Goal: Task Accomplishment & Management: Use online tool/utility

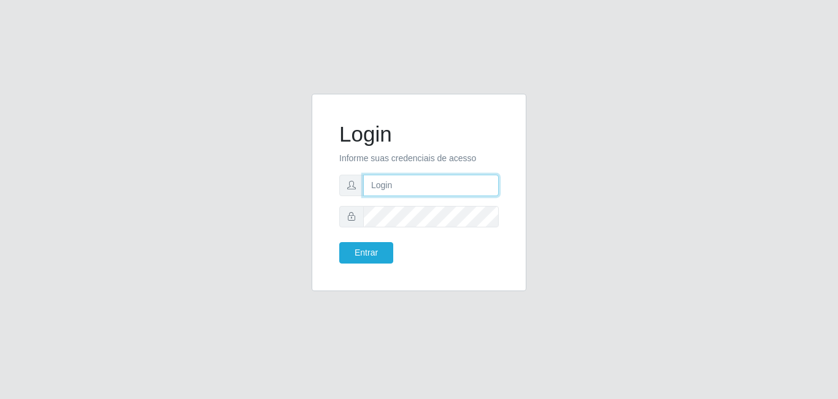
type input "[EMAIL_ADDRESS][DOMAIN_NAME]"
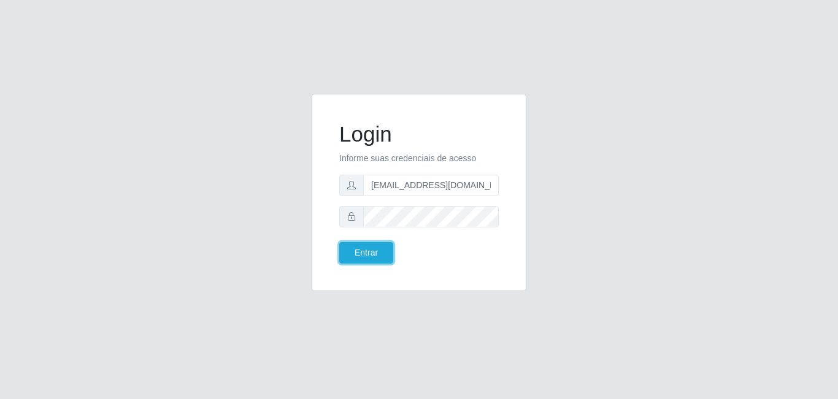
click at [347, 250] on button "Entrar" at bounding box center [366, 252] width 54 height 21
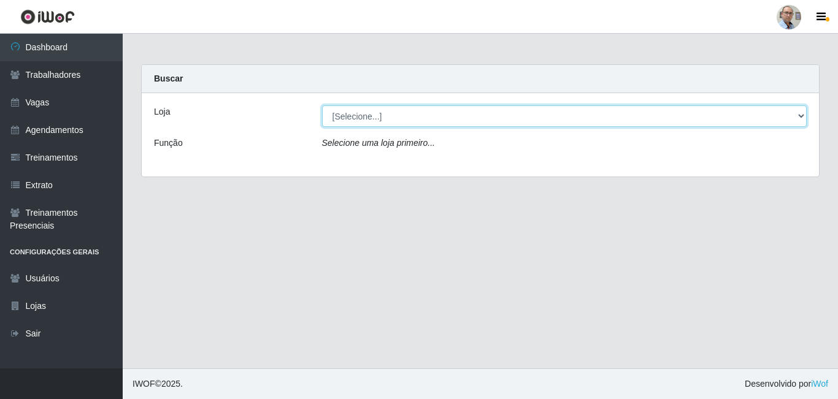
click at [433, 105] on select "[Selecione...] Mar Vermelho - Loja 04" at bounding box center [564, 115] width 485 height 21
select select "251"
click at [322, 105] on select "[Selecione...] Mar Vermelho - Loja 04" at bounding box center [564, 115] width 485 height 21
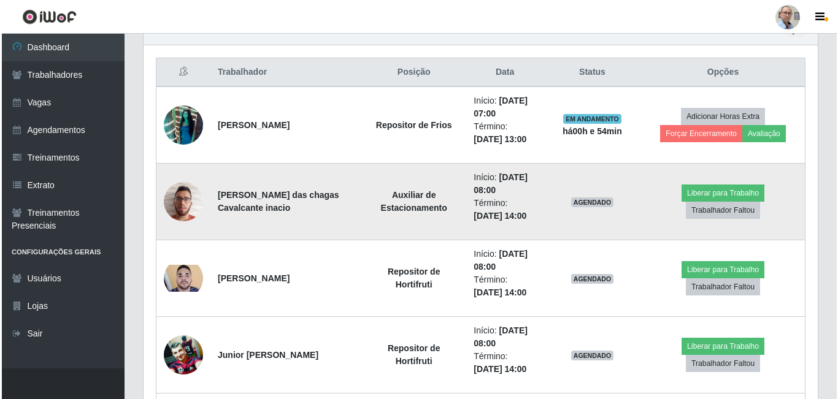
scroll to position [429, 0]
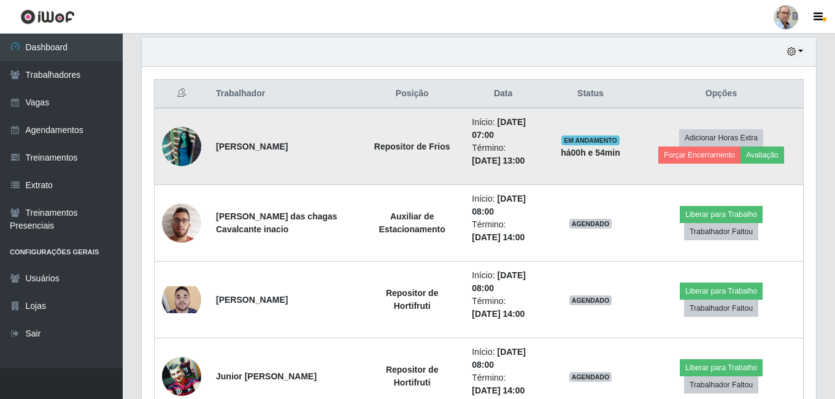
click at [189, 137] on img at bounding box center [181, 147] width 39 height 70
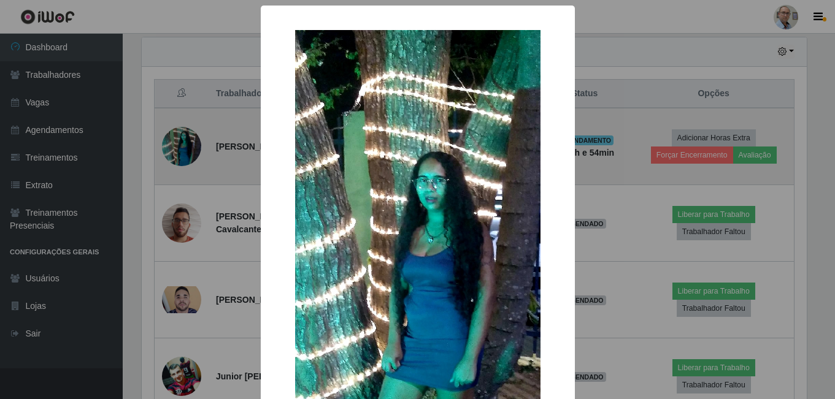
scroll to position [254, 668]
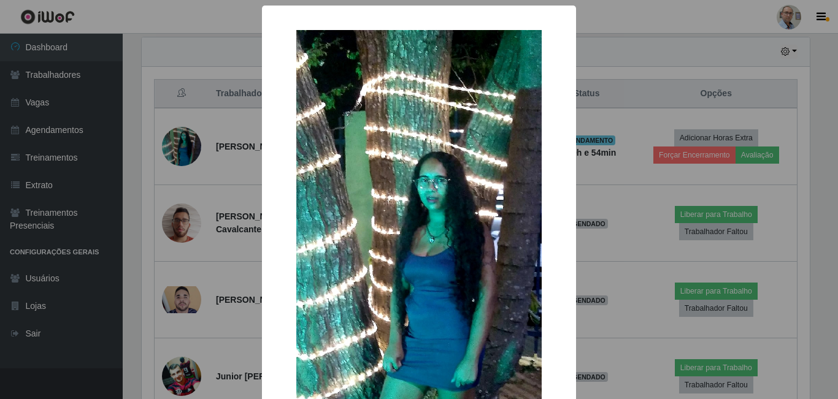
click at [204, 155] on div "× OK Cancel" at bounding box center [419, 199] width 838 height 399
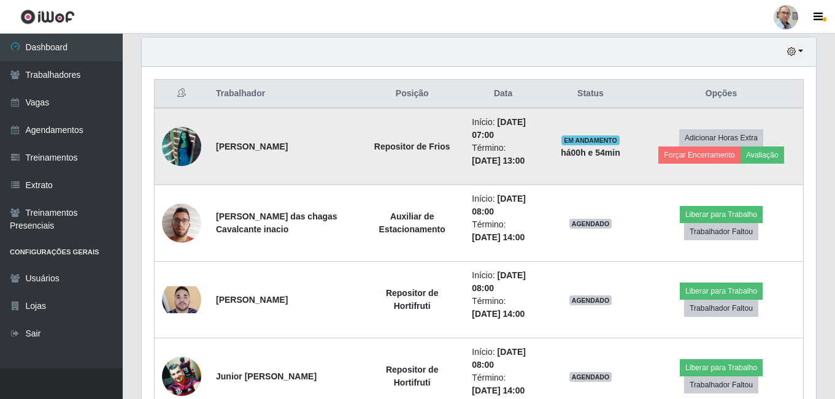
scroll to position [254, 674]
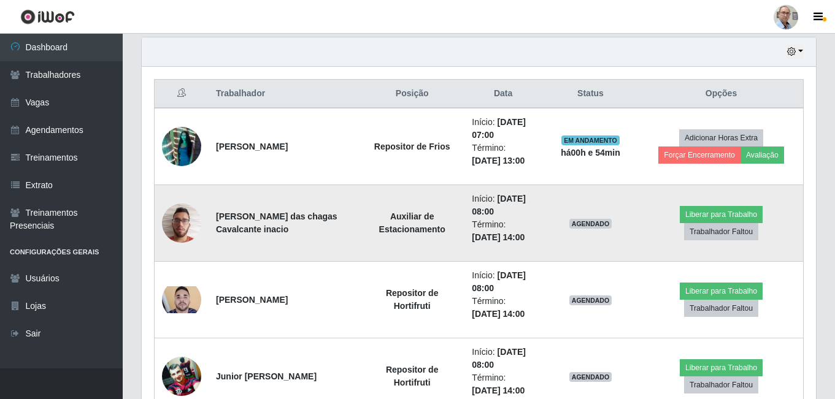
click at [188, 226] on img at bounding box center [181, 223] width 39 height 52
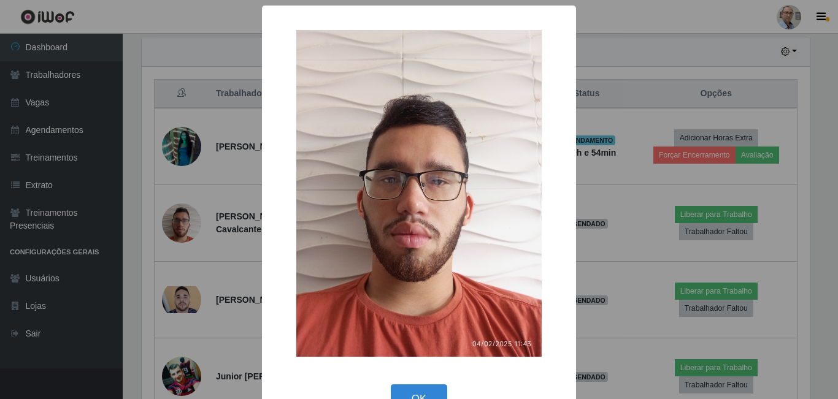
click at [205, 230] on div "× OK Cancel" at bounding box center [419, 199] width 838 height 399
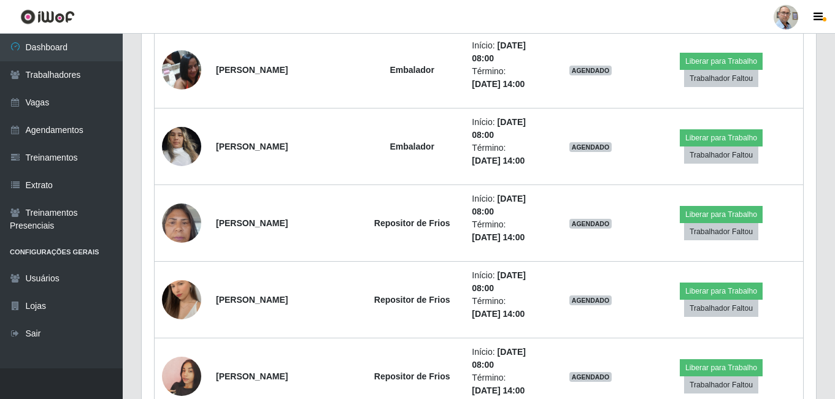
scroll to position [1226, 0]
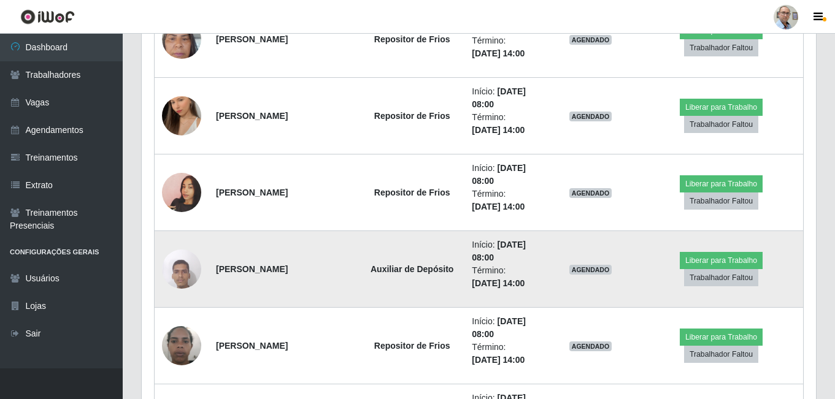
click at [185, 275] on img at bounding box center [181, 269] width 39 height 52
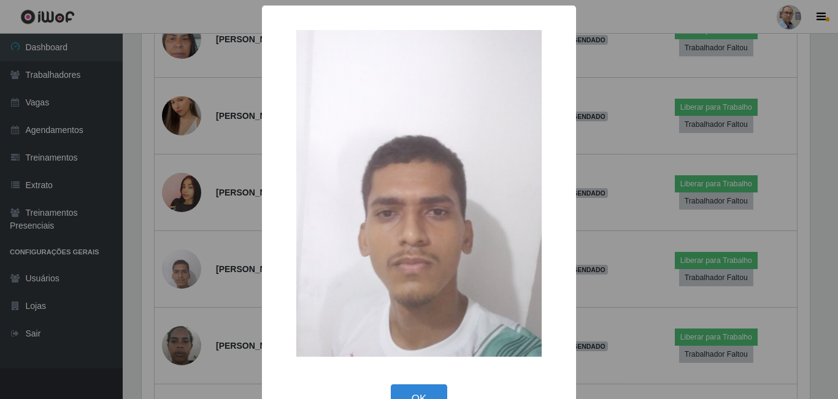
click at [226, 217] on div "× OK Cancel" at bounding box center [419, 199] width 838 height 399
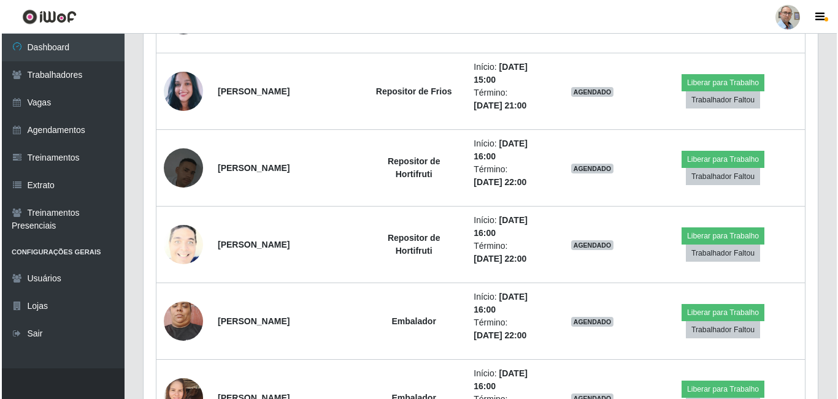
scroll to position [2269, 0]
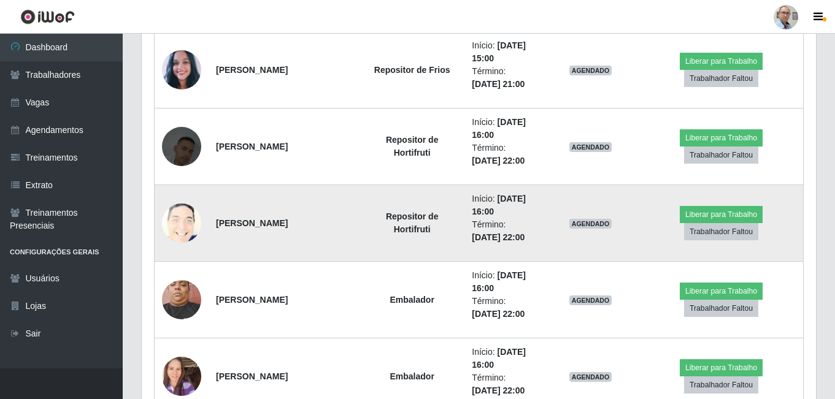
click at [192, 217] on img at bounding box center [181, 223] width 39 height 48
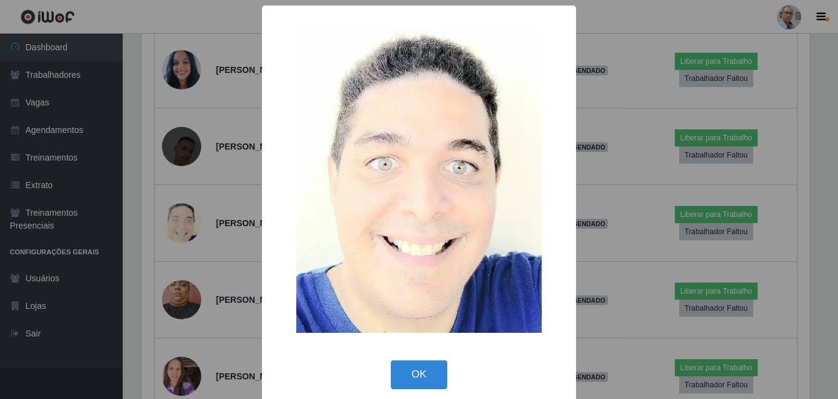
click at [239, 193] on div "× OK Cancel" at bounding box center [419, 199] width 838 height 399
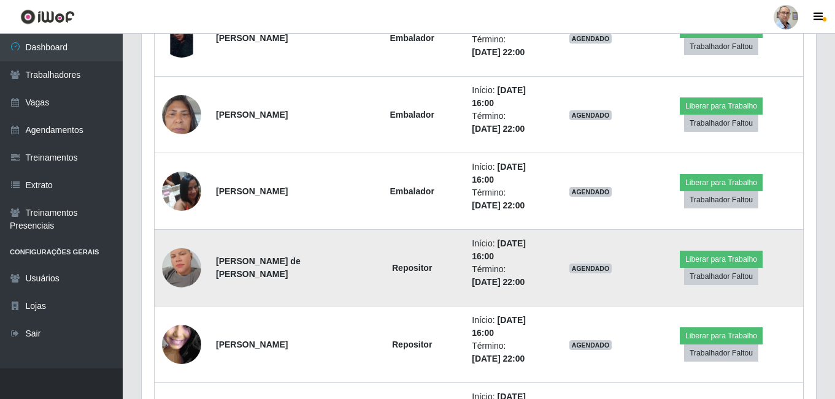
scroll to position [2698, 0]
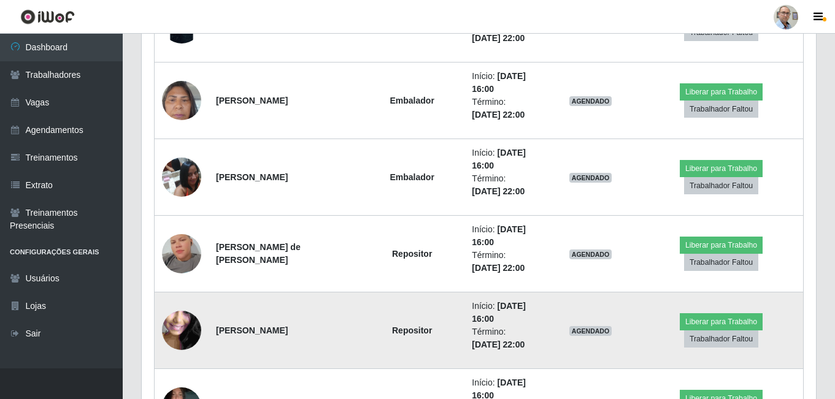
click at [193, 326] on img at bounding box center [181, 331] width 39 height 88
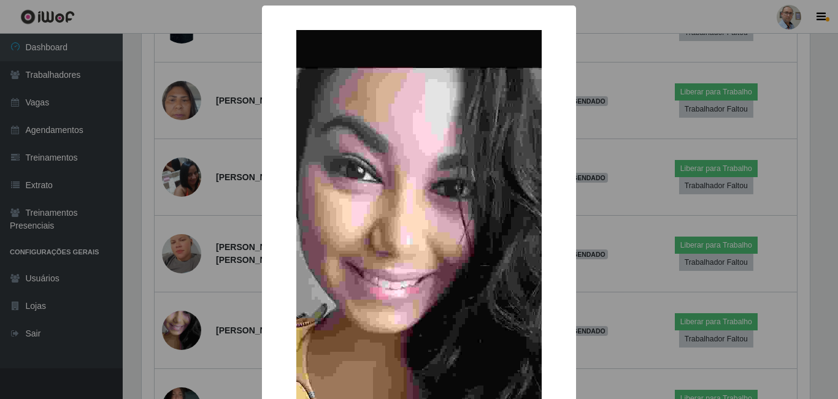
click at [237, 278] on div "× OK Cancel" at bounding box center [419, 199] width 838 height 399
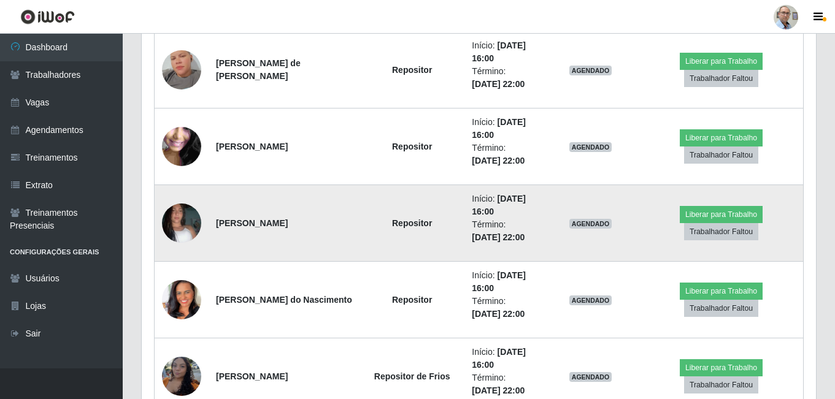
click at [169, 216] on img at bounding box center [181, 223] width 39 height 70
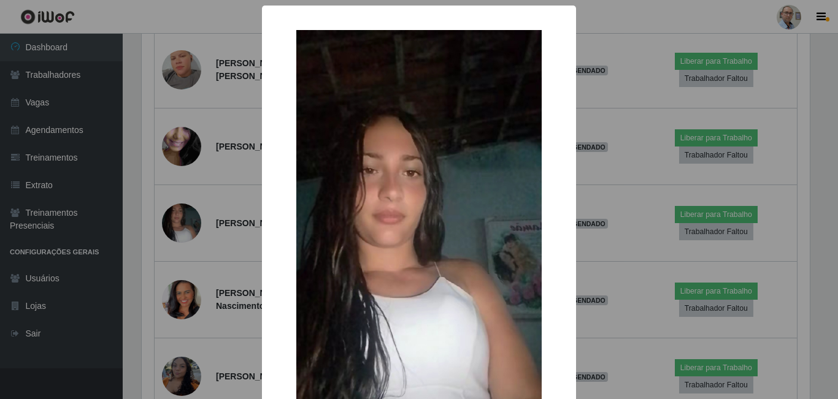
click at [235, 210] on div "× OK Cancel" at bounding box center [419, 199] width 838 height 399
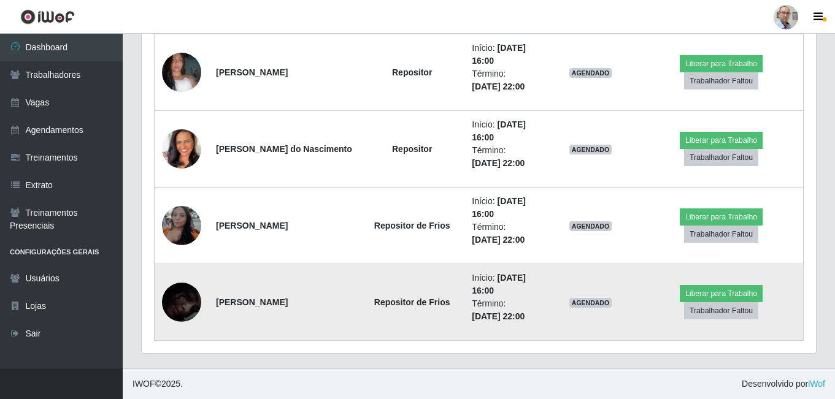
click at [191, 304] on img at bounding box center [181, 302] width 39 height 85
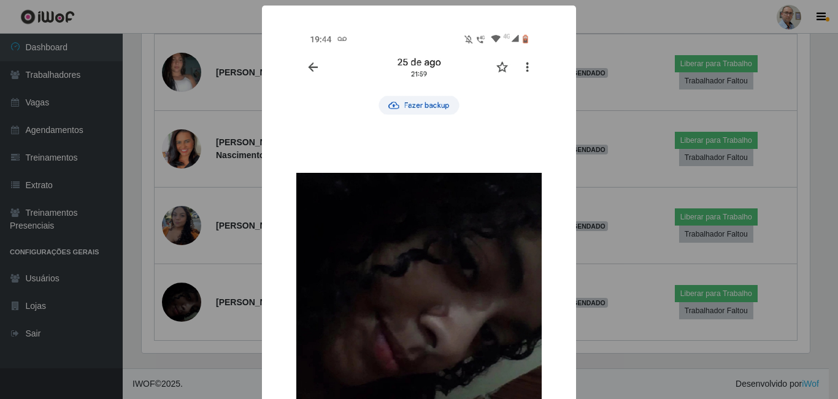
click at [231, 269] on div "× OK Cancel" at bounding box center [419, 199] width 838 height 399
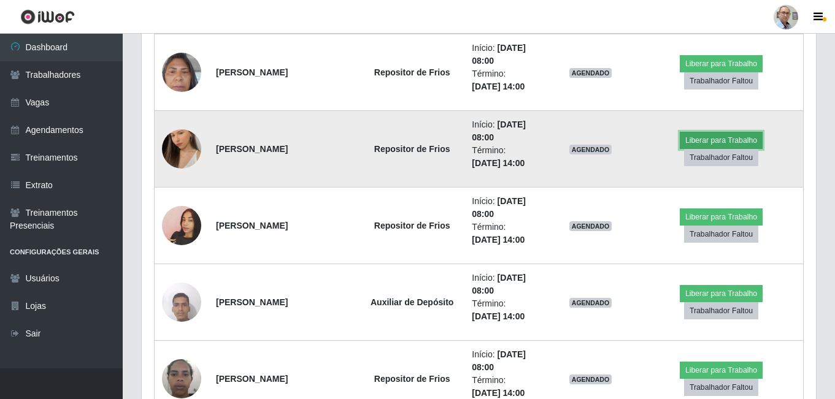
click at [716, 136] on button "Liberar para Trabalho" at bounding box center [720, 140] width 83 height 17
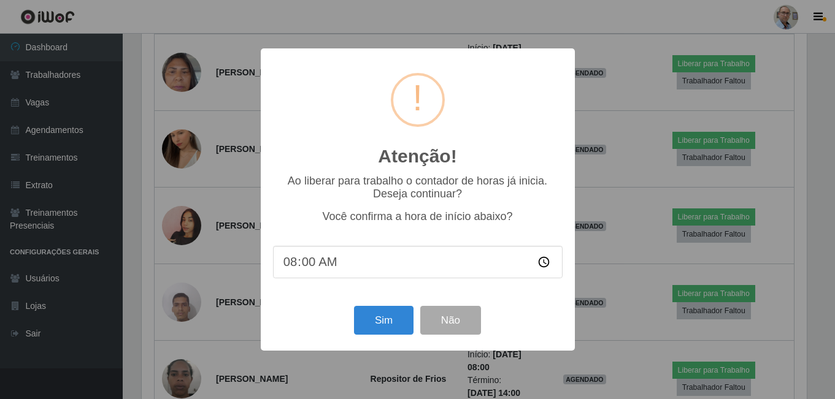
scroll to position [254, 668]
click at [381, 318] on button "Sim" at bounding box center [384, 320] width 59 height 29
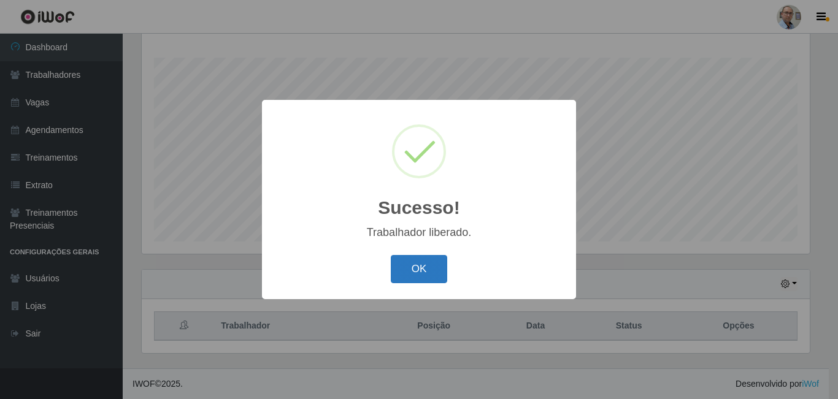
click at [404, 264] on button "OK" at bounding box center [419, 269] width 57 height 29
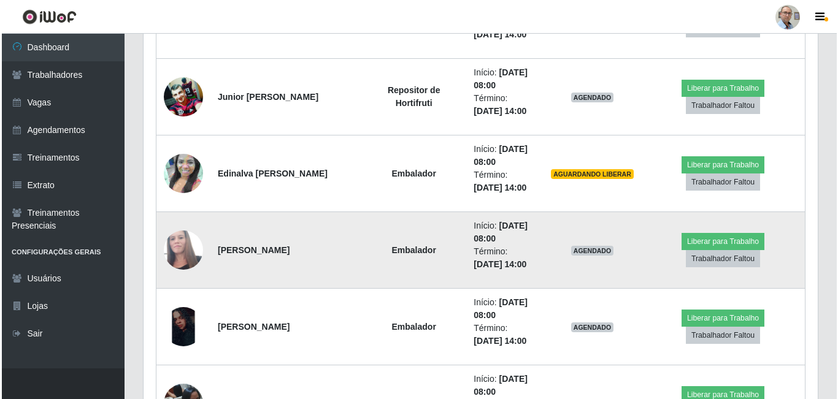
scroll to position [687, 0]
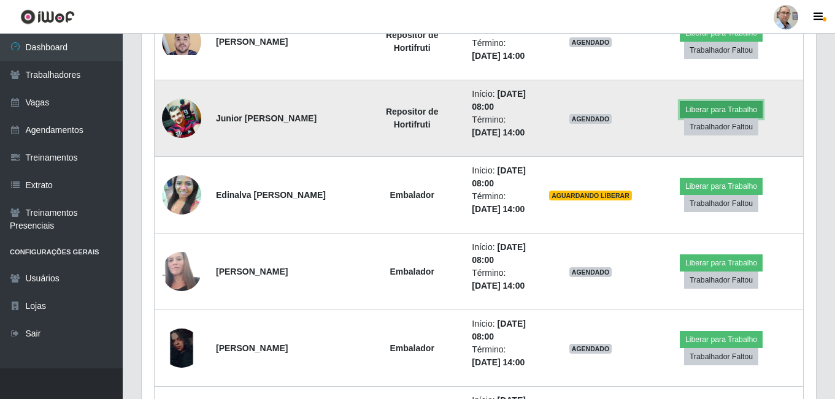
click at [705, 110] on button "Liberar para Trabalho" at bounding box center [720, 109] width 83 height 17
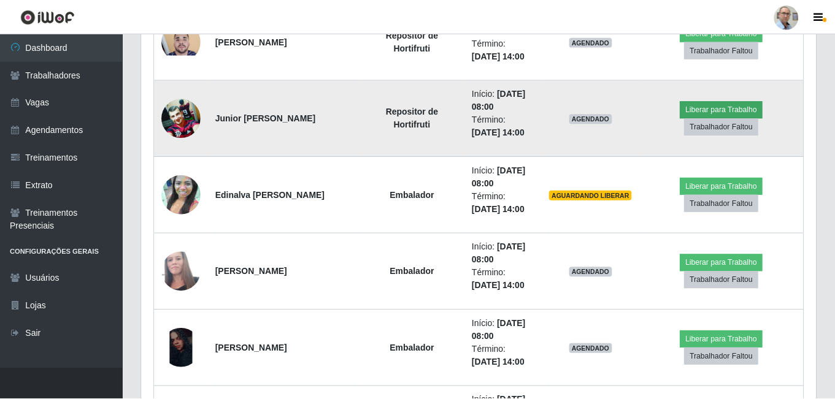
scroll to position [254, 668]
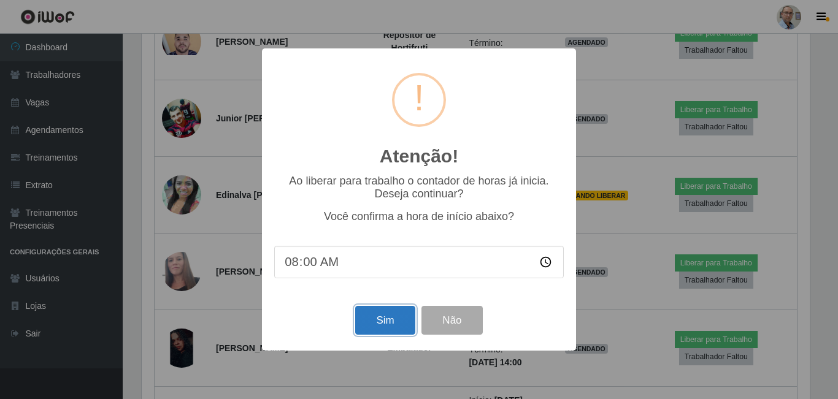
click at [394, 334] on button "Sim" at bounding box center [384, 320] width 59 height 29
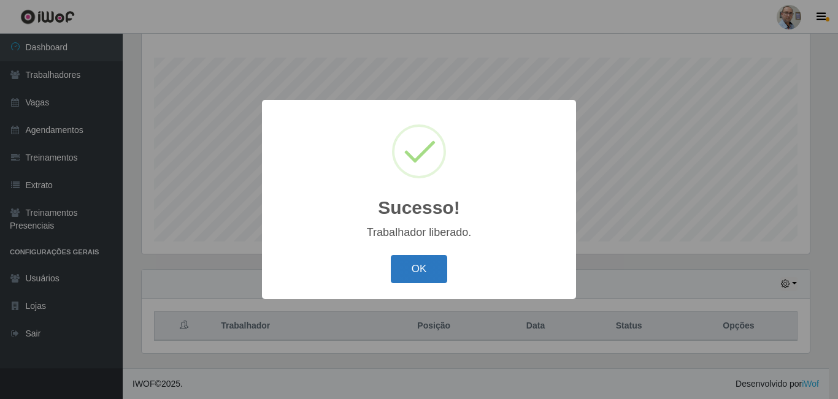
click at [410, 276] on button "OK" at bounding box center [419, 269] width 57 height 29
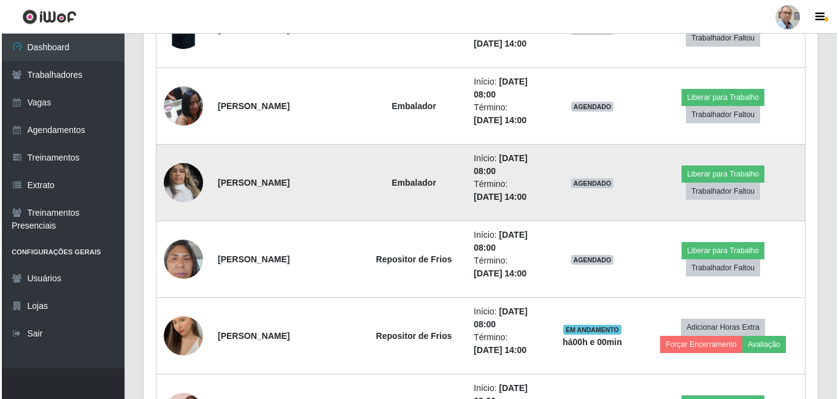
scroll to position [1117, 0]
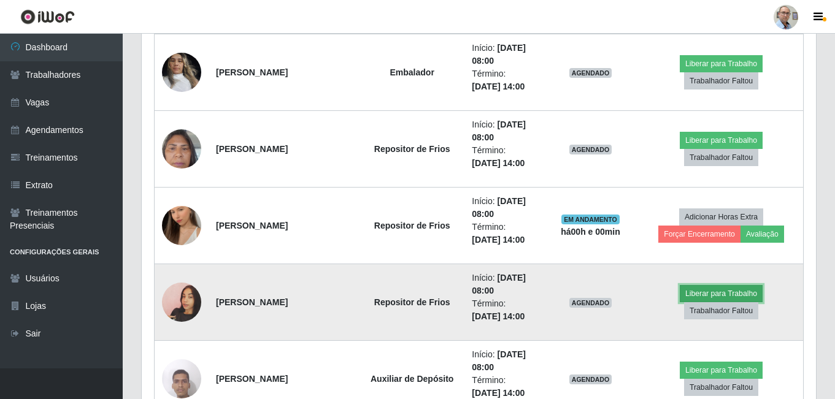
click at [703, 291] on button "Liberar para Trabalho" at bounding box center [720, 293] width 83 height 17
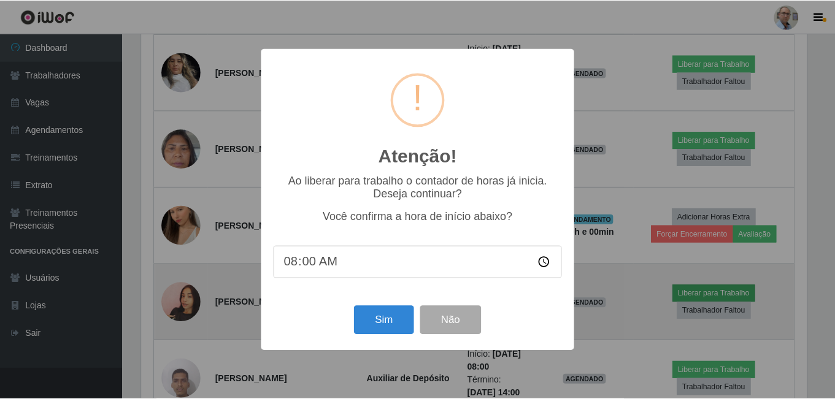
scroll to position [254, 668]
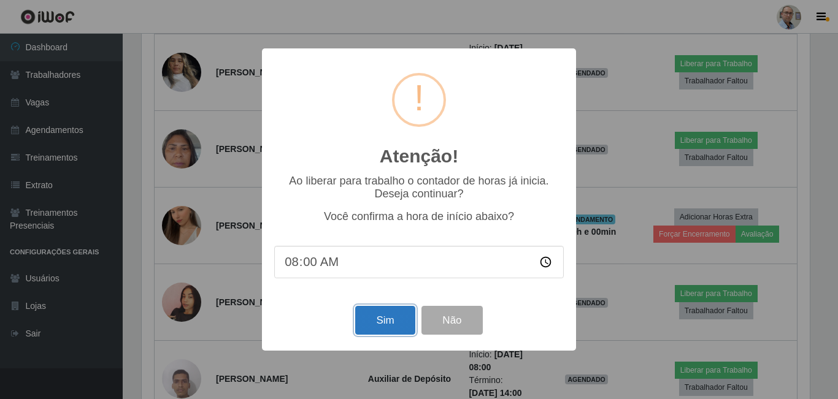
click at [404, 319] on button "Sim" at bounding box center [384, 320] width 59 height 29
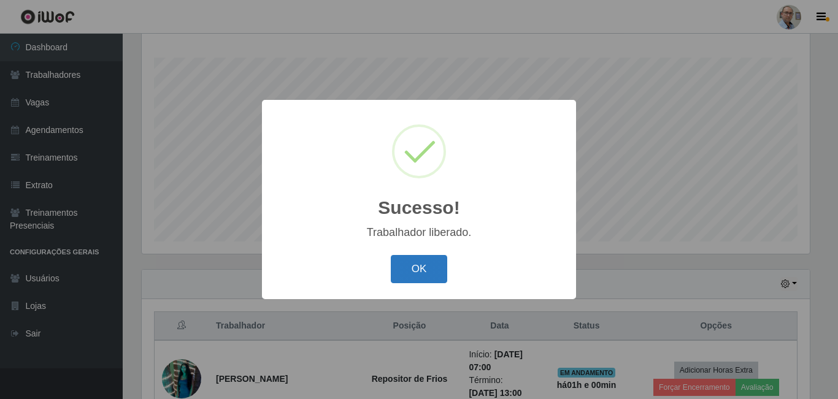
click at [416, 269] on button "OK" at bounding box center [419, 269] width 57 height 29
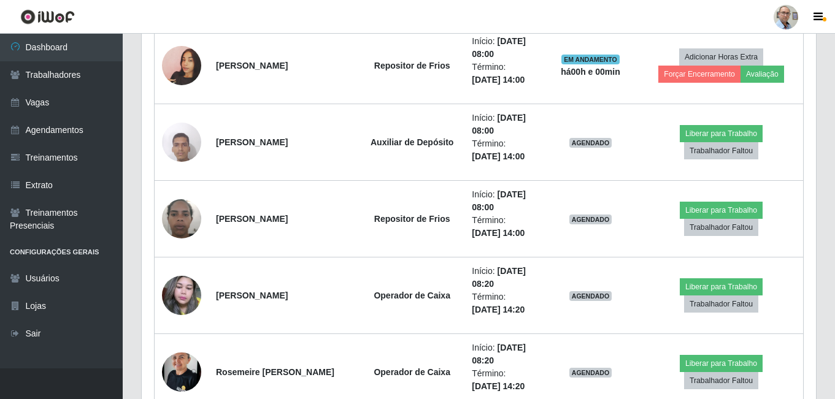
scroll to position [1362, 0]
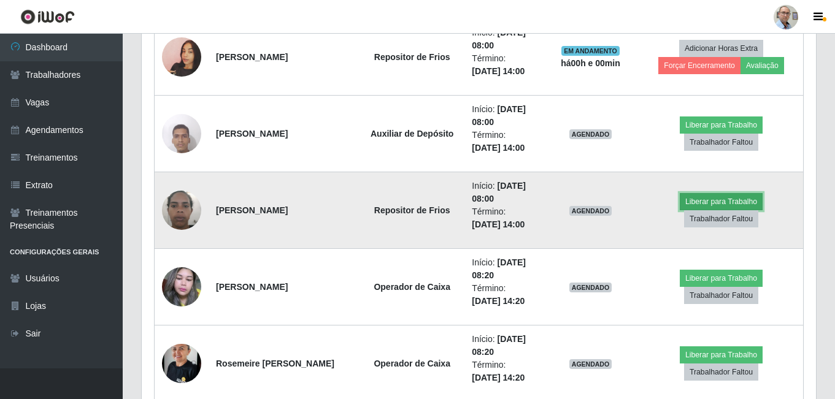
click at [723, 195] on button "Liberar para Trabalho" at bounding box center [720, 201] width 83 height 17
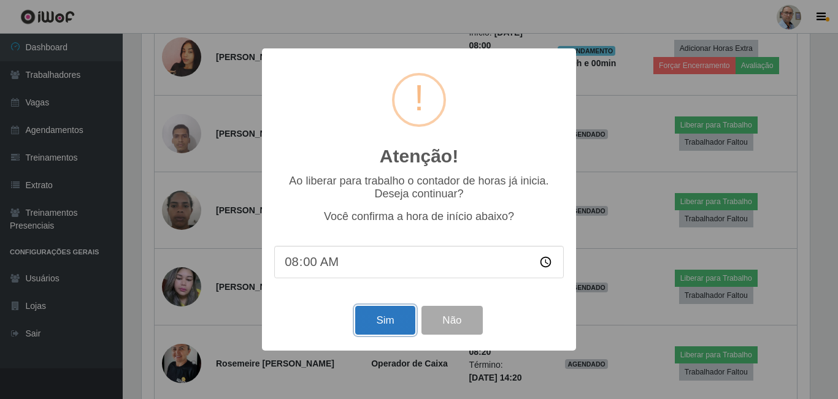
click at [400, 308] on button "Sim" at bounding box center [384, 320] width 59 height 29
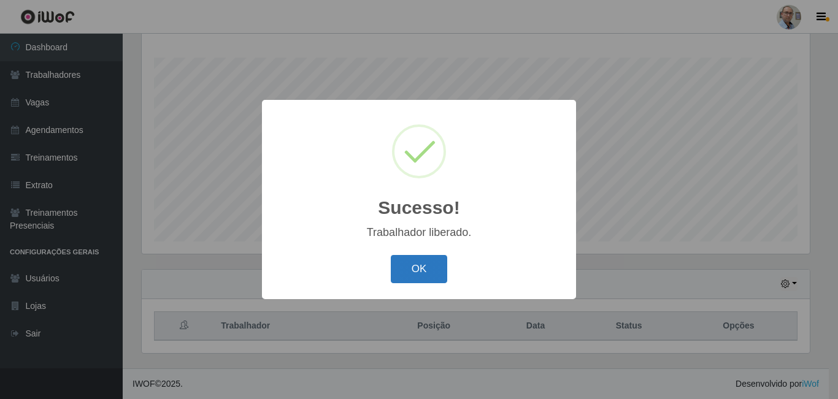
click at [433, 269] on button "OK" at bounding box center [419, 269] width 57 height 29
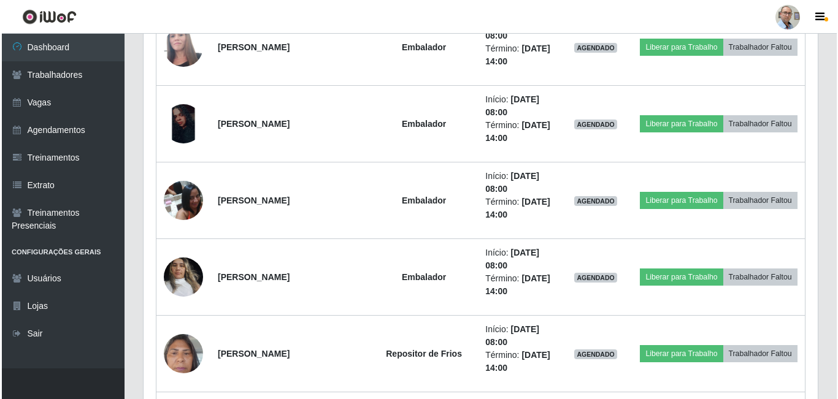
scroll to position [994, 0]
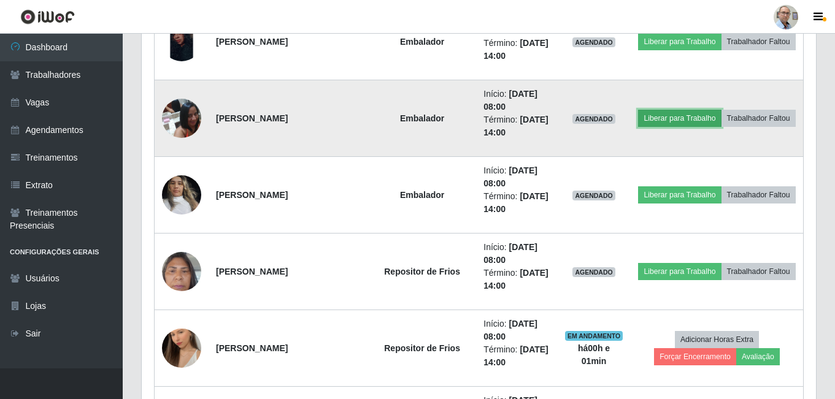
click at [674, 118] on button "Liberar para Trabalho" at bounding box center [679, 118] width 83 height 17
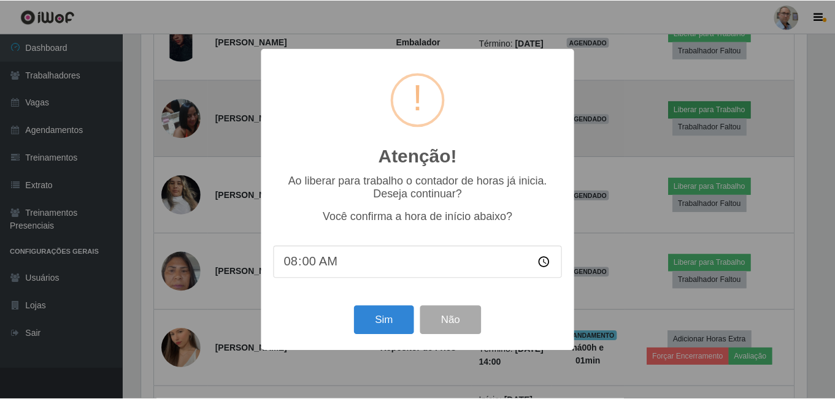
scroll to position [254, 668]
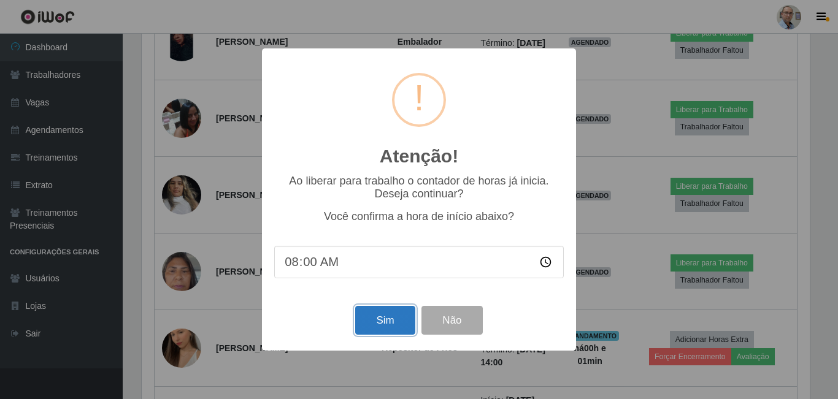
click at [399, 323] on button "Sim" at bounding box center [384, 320] width 59 height 29
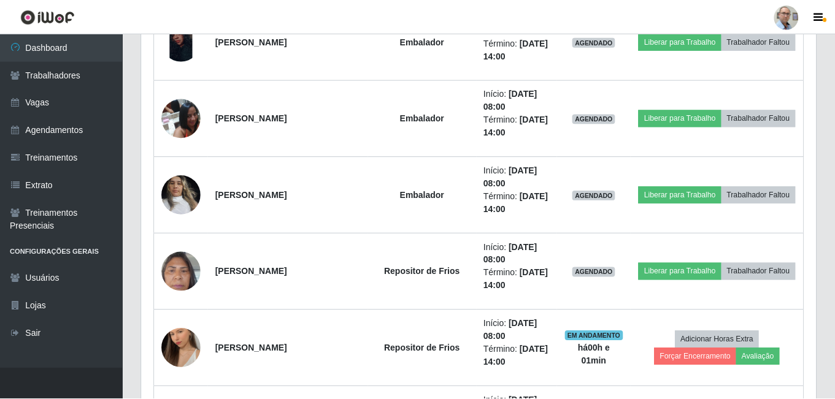
scroll to position [254, 674]
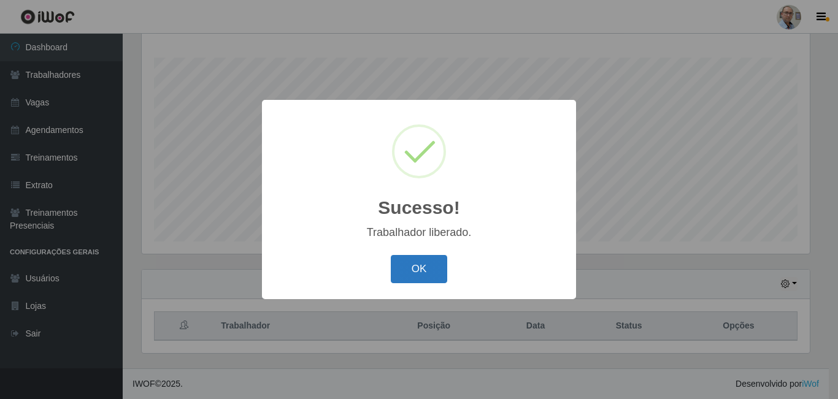
click at [422, 264] on button "OK" at bounding box center [419, 269] width 57 height 29
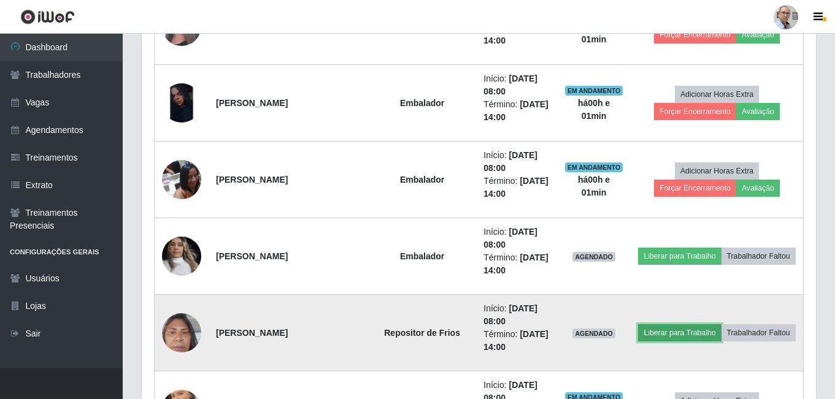
click at [678, 333] on button "Liberar para Trabalho" at bounding box center [679, 332] width 83 height 17
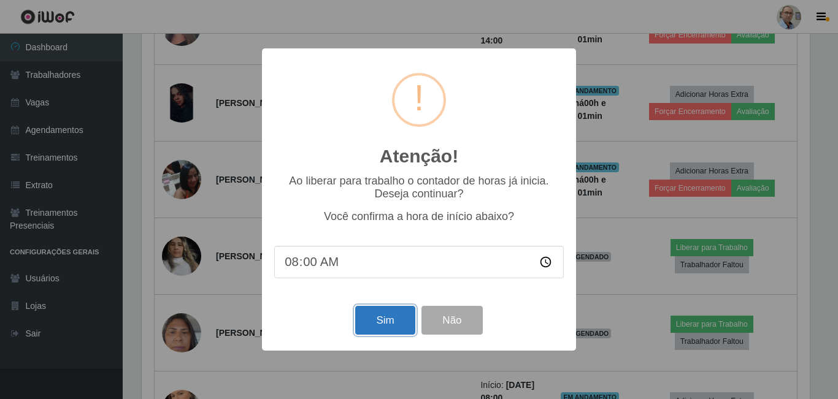
click at [381, 329] on button "Sim" at bounding box center [384, 320] width 59 height 29
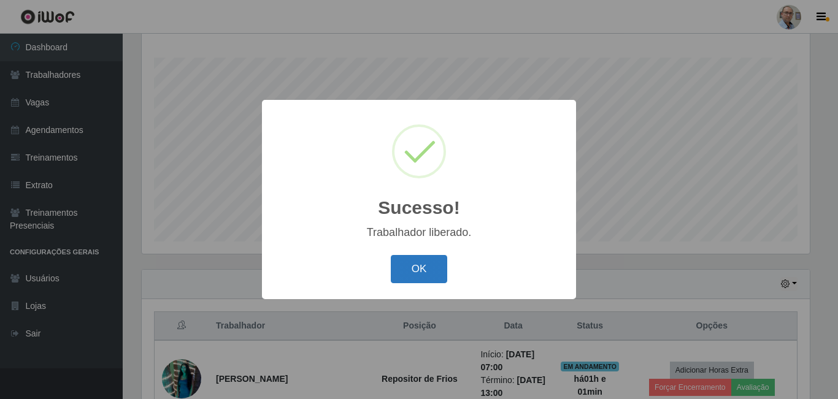
click at [414, 277] on button "OK" at bounding box center [419, 269] width 57 height 29
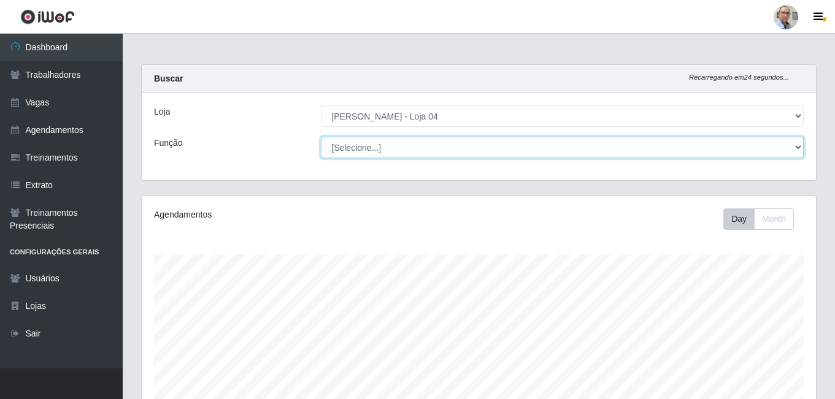
click at [496, 150] on select "[Selecione...] ASG ASG + ASG ++ Auxiliar de Depósito Auxiliar de Depósito + Aux…" at bounding box center [562, 147] width 483 height 21
click at [321, 137] on select "[Selecione...] ASG ASG + ASG ++ Auxiliar de Depósito Auxiliar de Depósito + Aux…" at bounding box center [562, 147] width 483 height 21
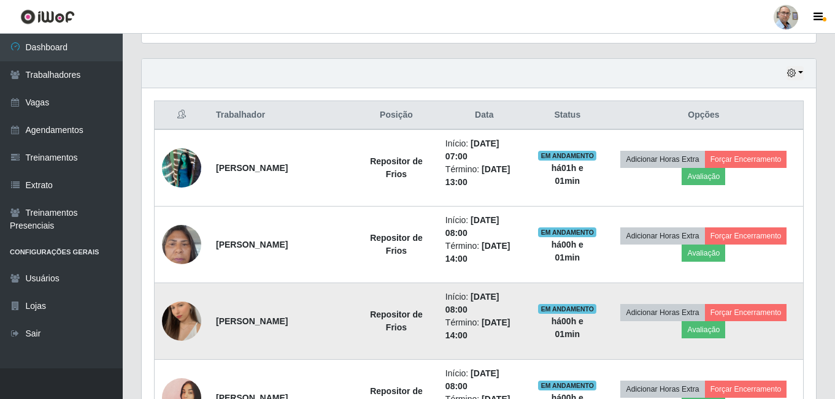
scroll to position [429, 0]
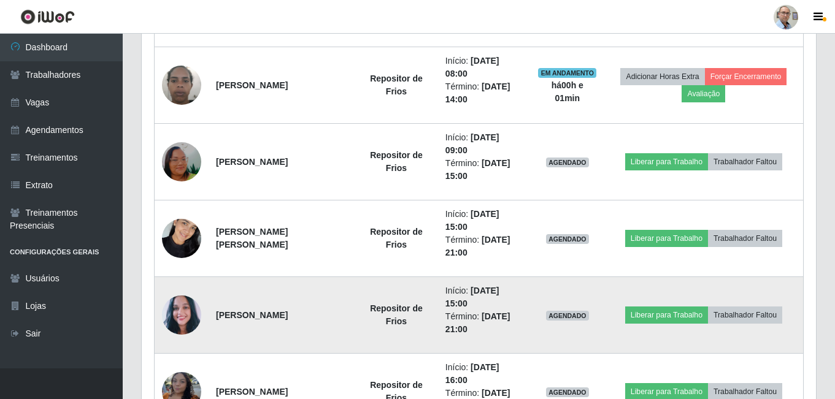
click at [186, 318] on img at bounding box center [181, 315] width 39 height 45
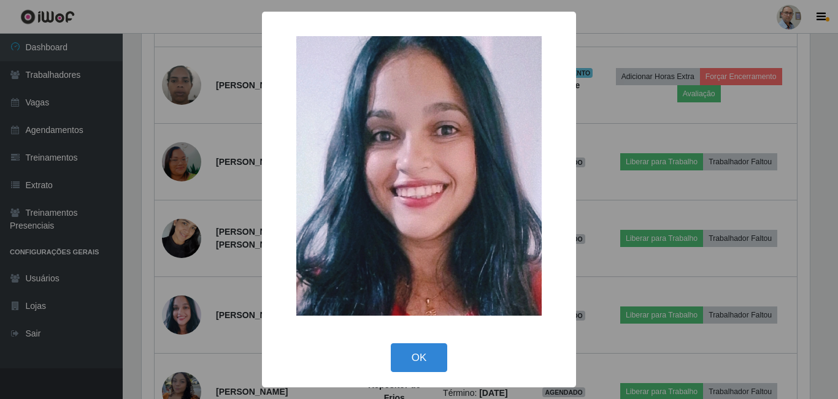
click at [242, 269] on div "× OK Cancel" at bounding box center [419, 199] width 838 height 399
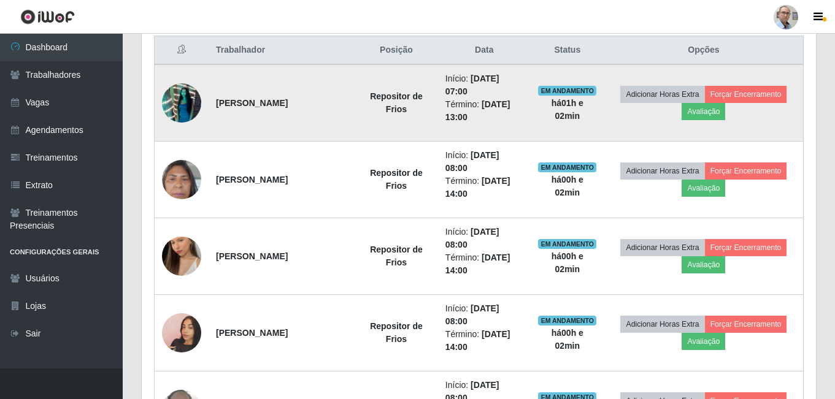
click at [183, 108] on img at bounding box center [181, 103] width 39 height 70
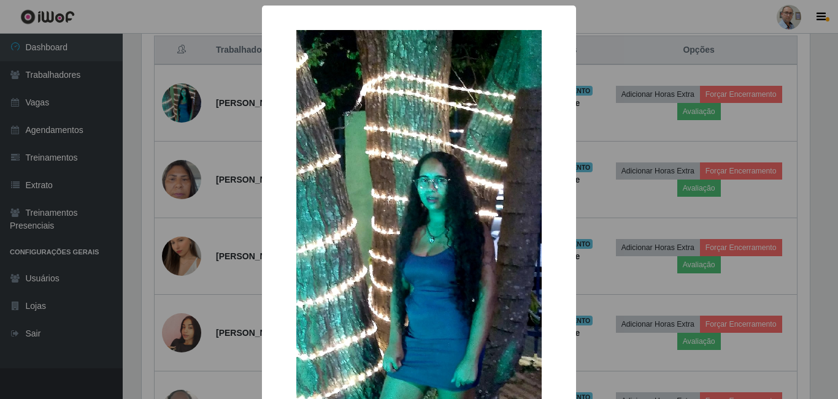
click at [205, 149] on div "× OK Cancel" at bounding box center [419, 199] width 838 height 399
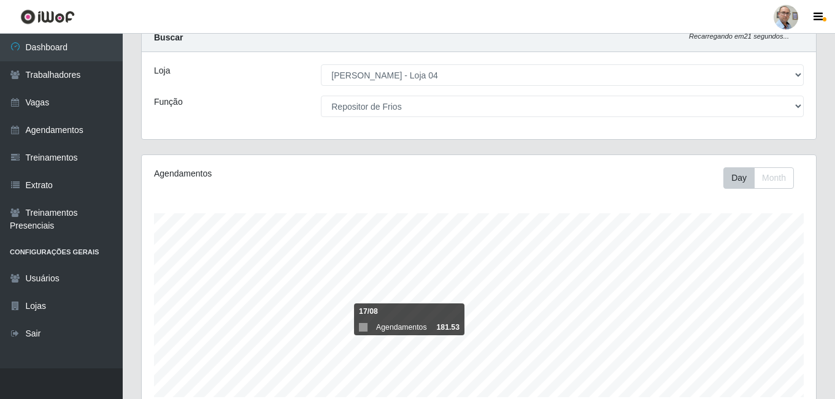
scroll to position [0, 0]
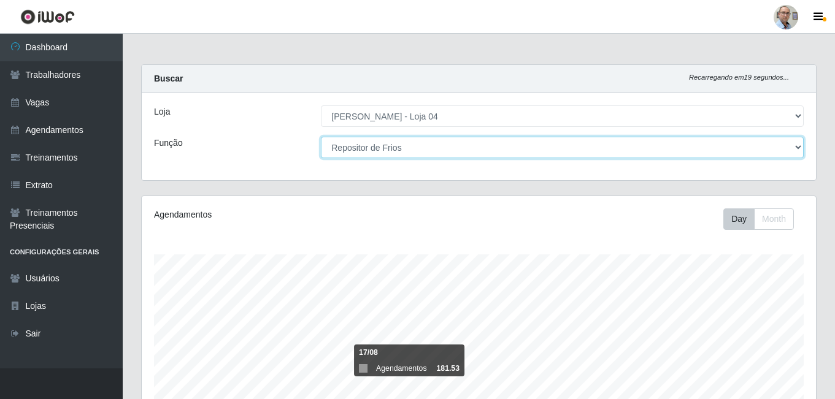
click at [454, 153] on select "[Selecione...] ASG ASG + ASG ++ Auxiliar de Depósito Auxiliar de Depósito + Aux…" at bounding box center [562, 147] width 483 height 21
select select "[Selecione...]"
click at [321, 137] on select "[Selecione...] ASG ASG + ASG ++ Auxiliar de Depósito Auxiliar de Depósito + Aux…" at bounding box center [562, 147] width 483 height 21
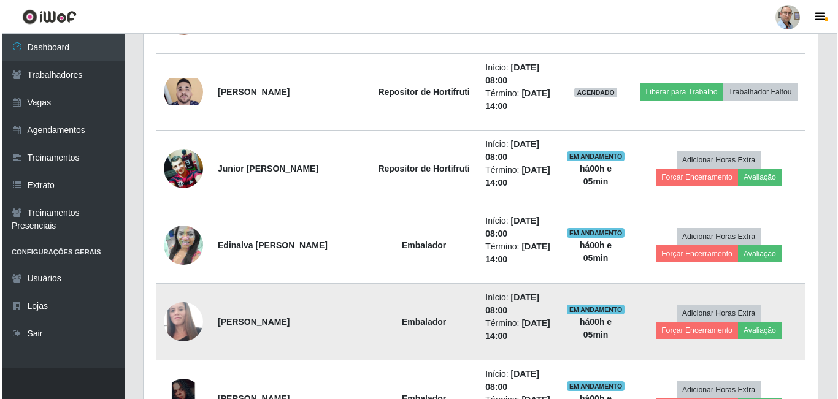
scroll to position [503, 0]
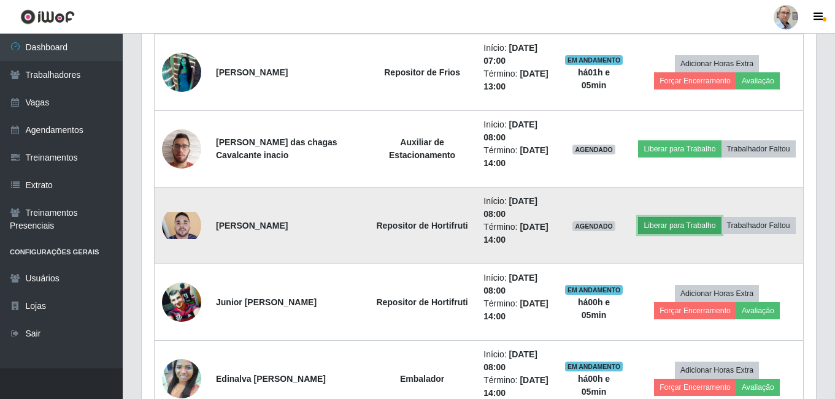
click at [678, 228] on button "Liberar para Trabalho" at bounding box center [679, 225] width 83 height 17
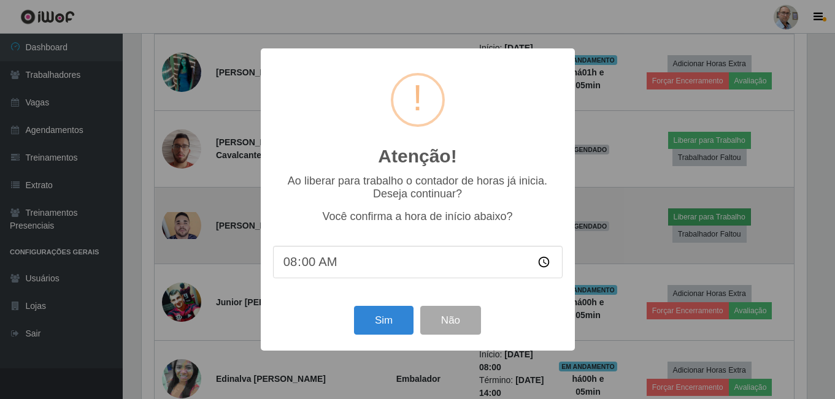
scroll to position [254, 668]
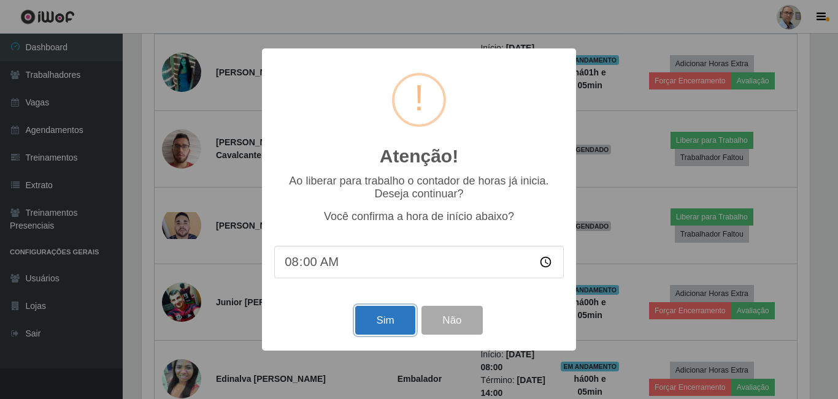
click at [385, 317] on button "Sim" at bounding box center [384, 320] width 59 height 29
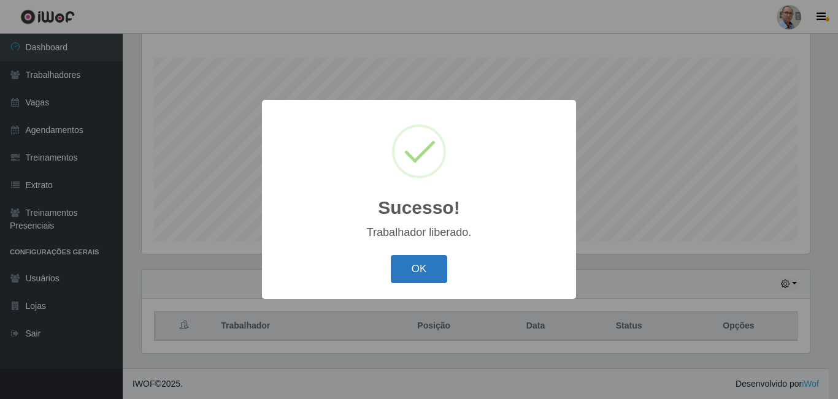
click at [427, 270] on button "OK" at bounding box center [419, 269] width 57 height 29
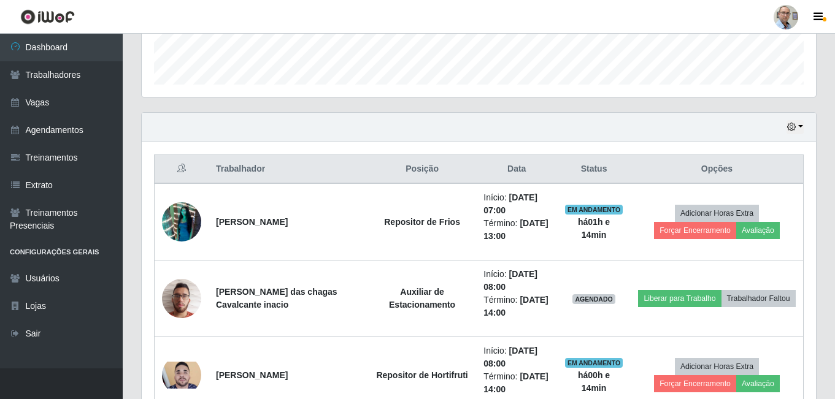
scroll to position [258, 0]
